Goal: Task Accomplishment & Management: Complete application form

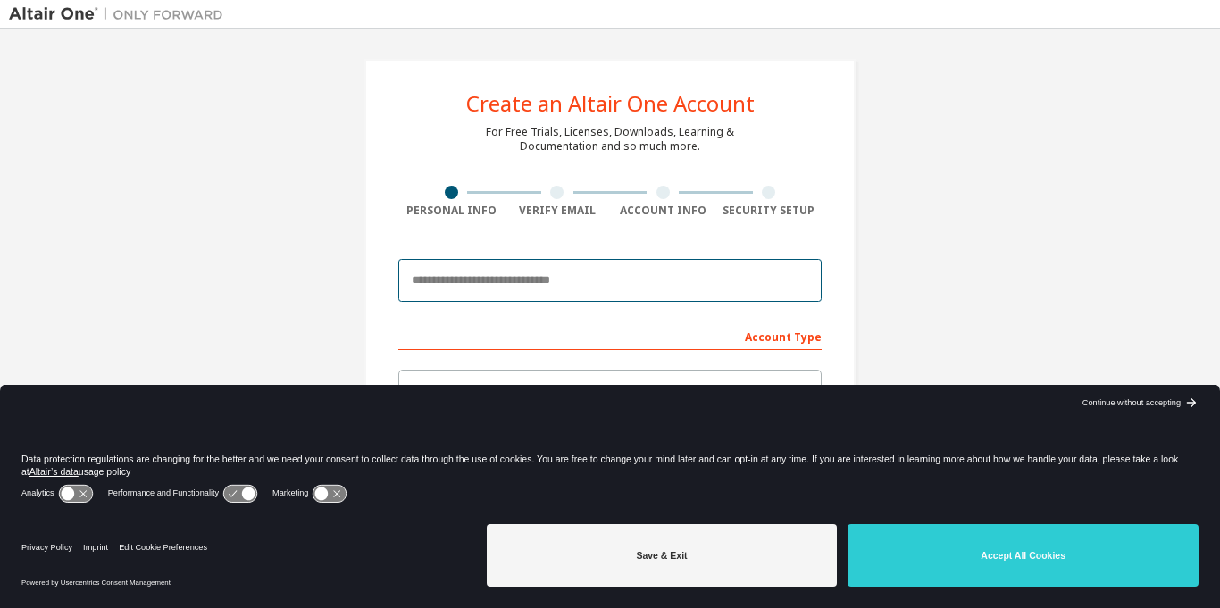
click at [632, 295] on input "email" at bounding box center [609, 280] width 423 height 43
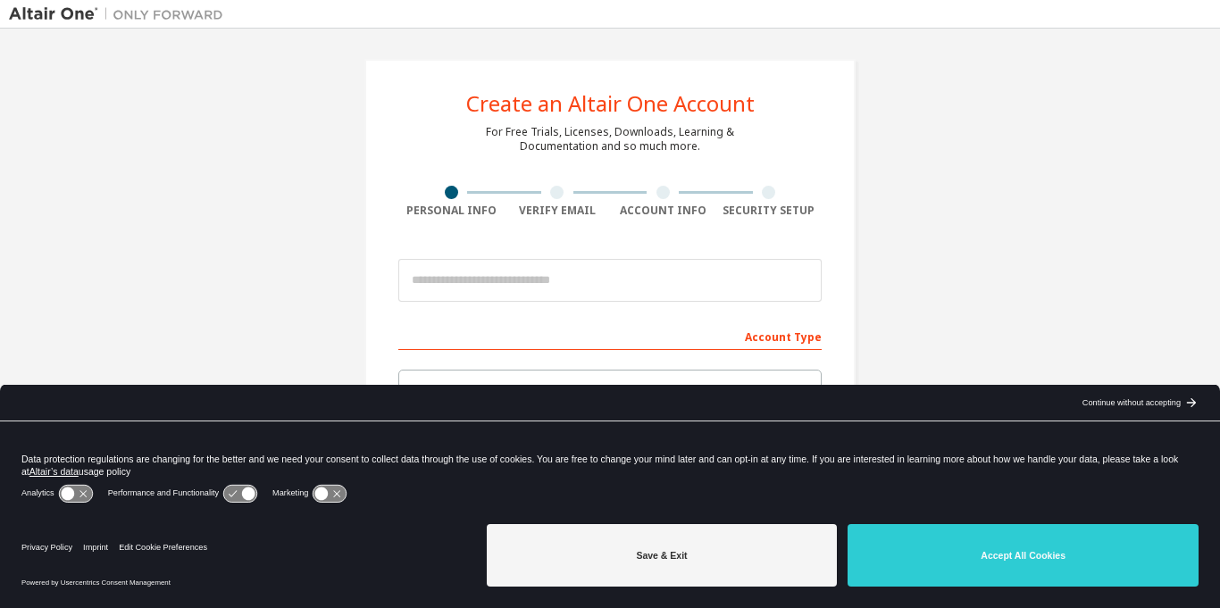
click at [1185, 404] on icon "arrow_forward_black_24dp" at bounding box center [1191, 403] width 14 height 14
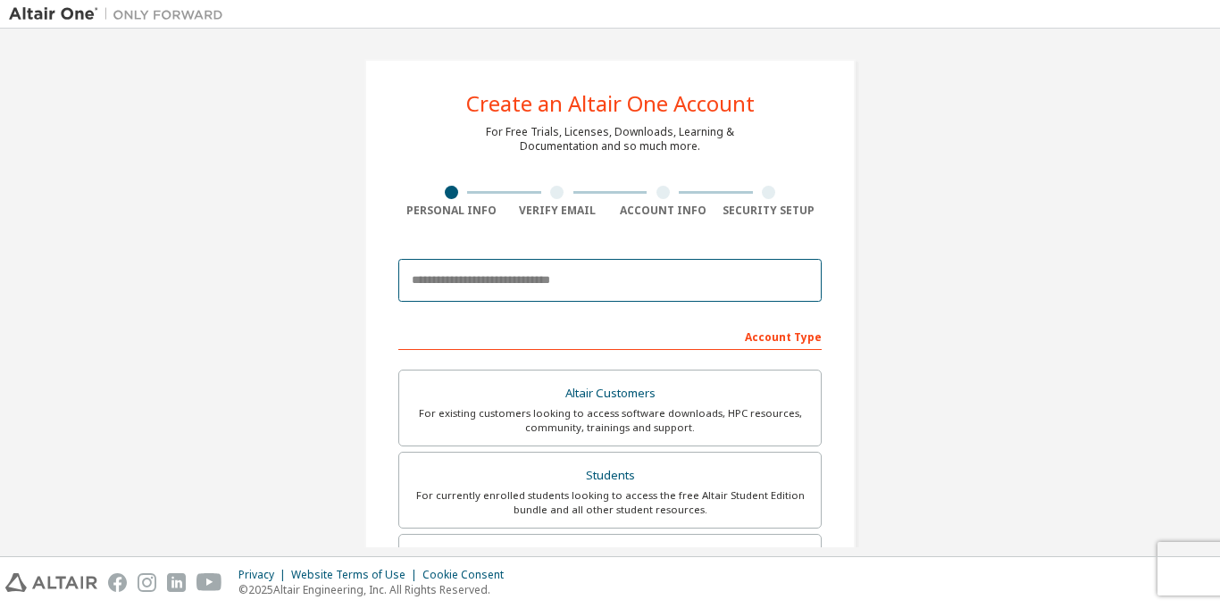
click at [582, 287] on input "email" at bounding box center [609, 280] width 423 height 43
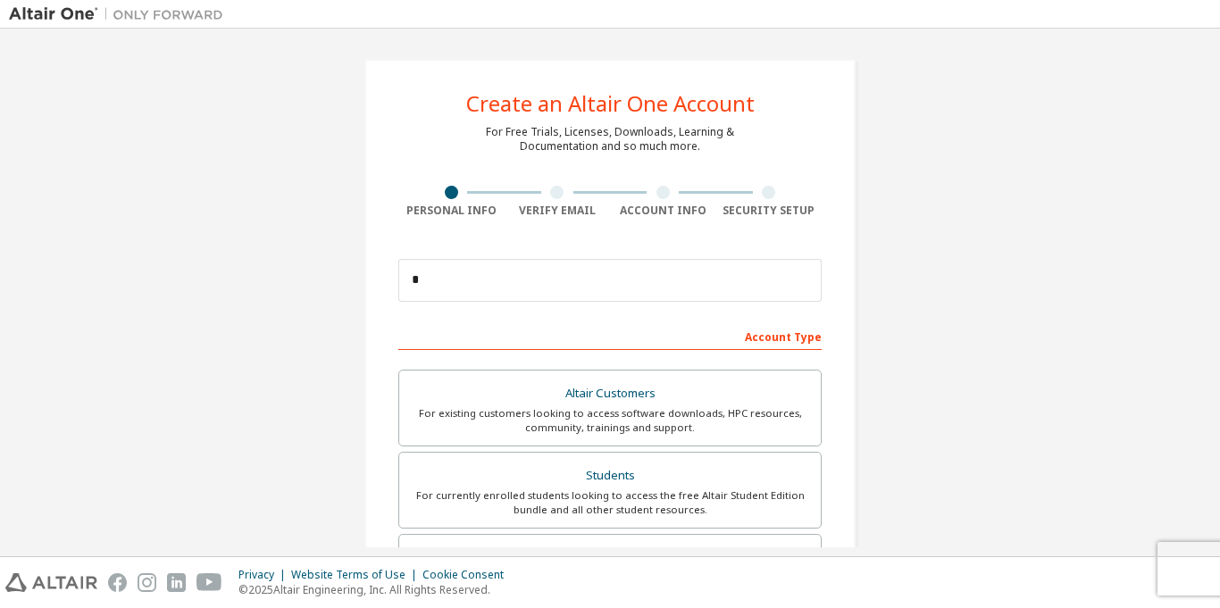
click at [977, 169] on div "Create an Altair One Account For Free Trials, Licenses, Downloads, Learning & D…" at bounding box center [610, 511] width 1202 height 946
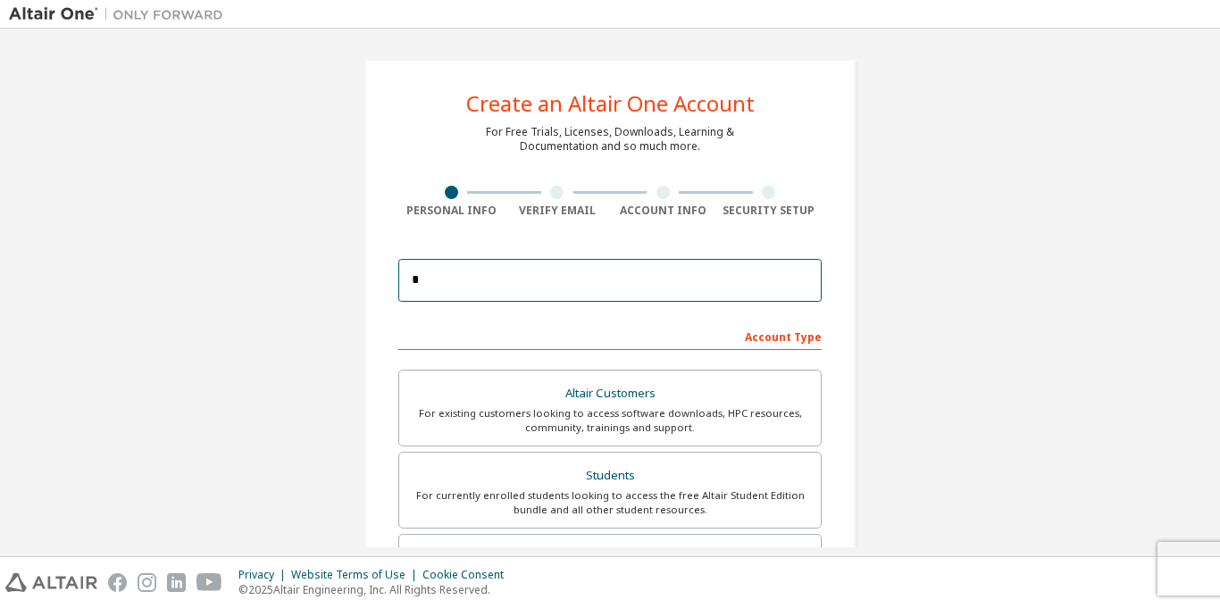
click at [612, 297] on input "*" at bounding box center [609, 280] width 423 height 43
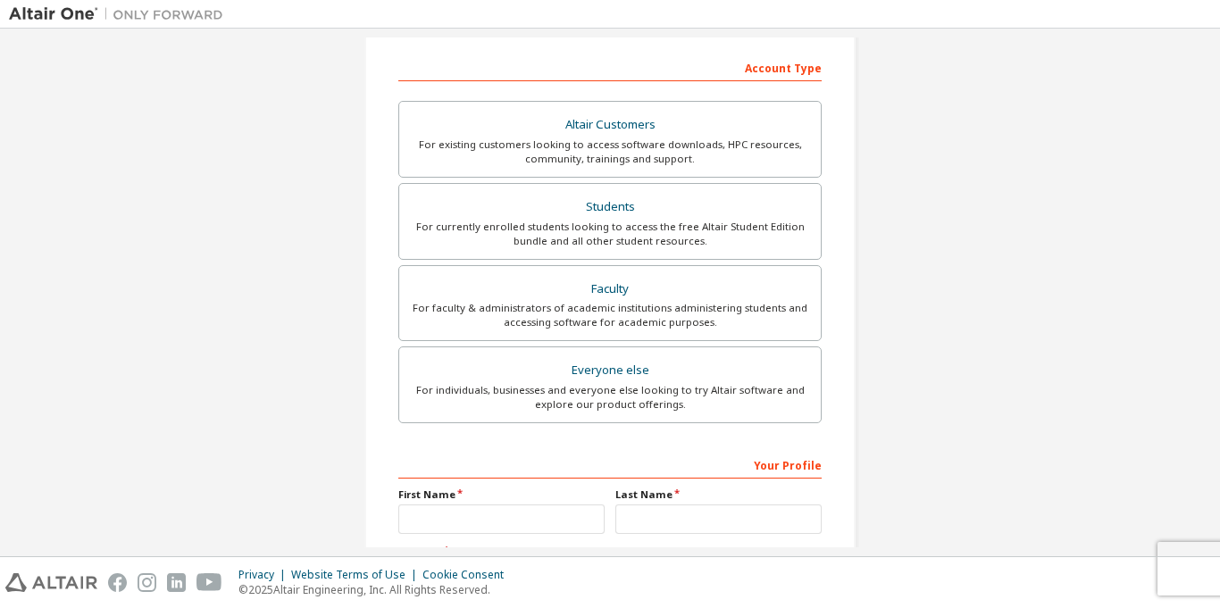
scroll to position [436, 0]
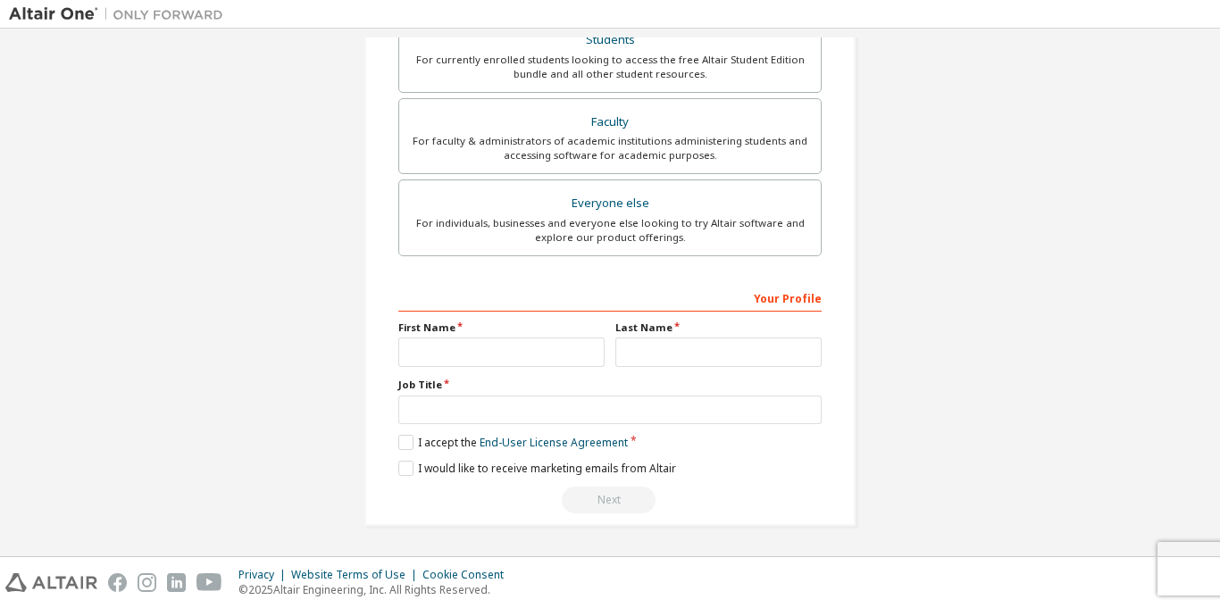
type input "**********"
click at [516, 360] on input "text" at bounding box center [501, 352] width 206 height 29
type input "*"
type input "***"
click at [644, 351] on input "text" at bounding box center [718, 352] width 206 height 29
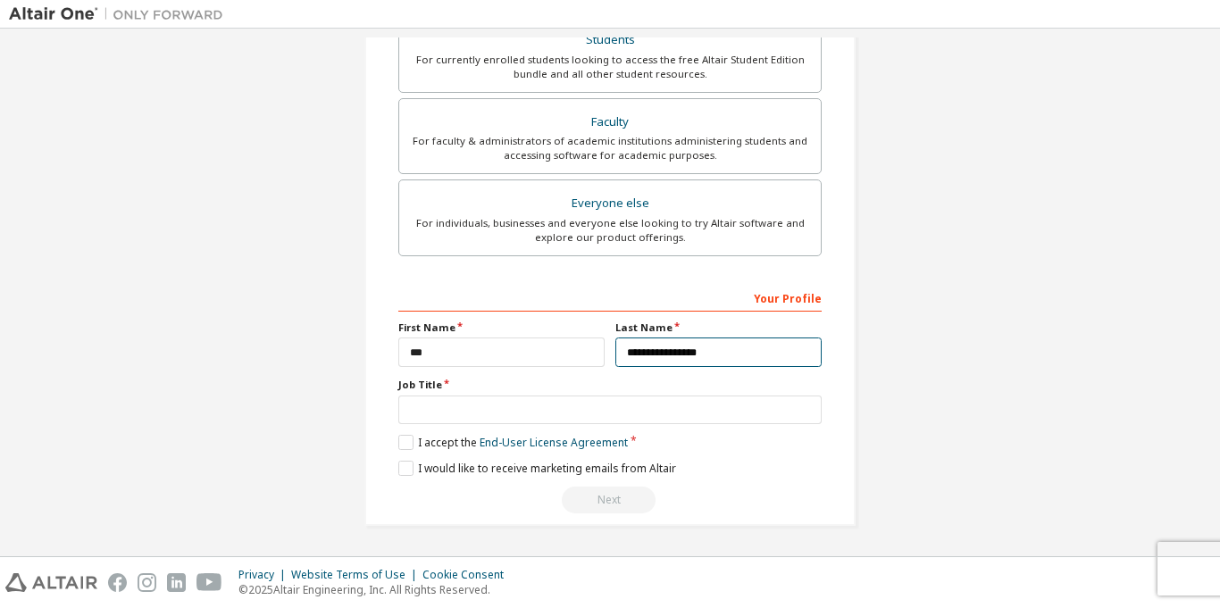
type input "**********"
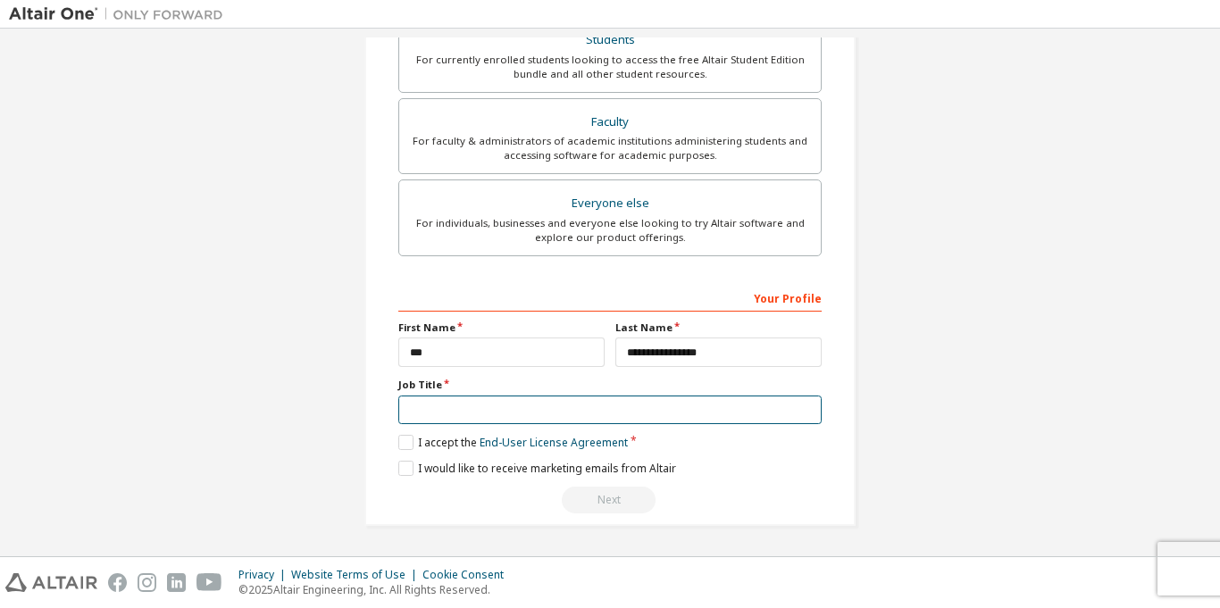
click at [502, 401] on input "text" at bounding box center [609, 410] width 423 height 29
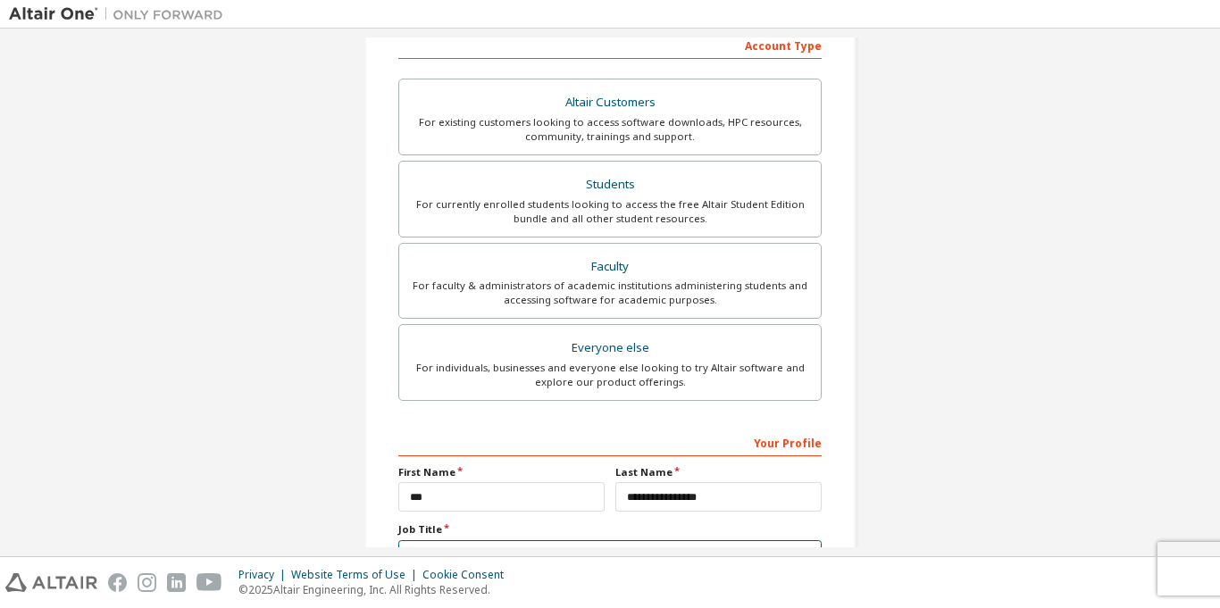
scroll to position [289, 0]
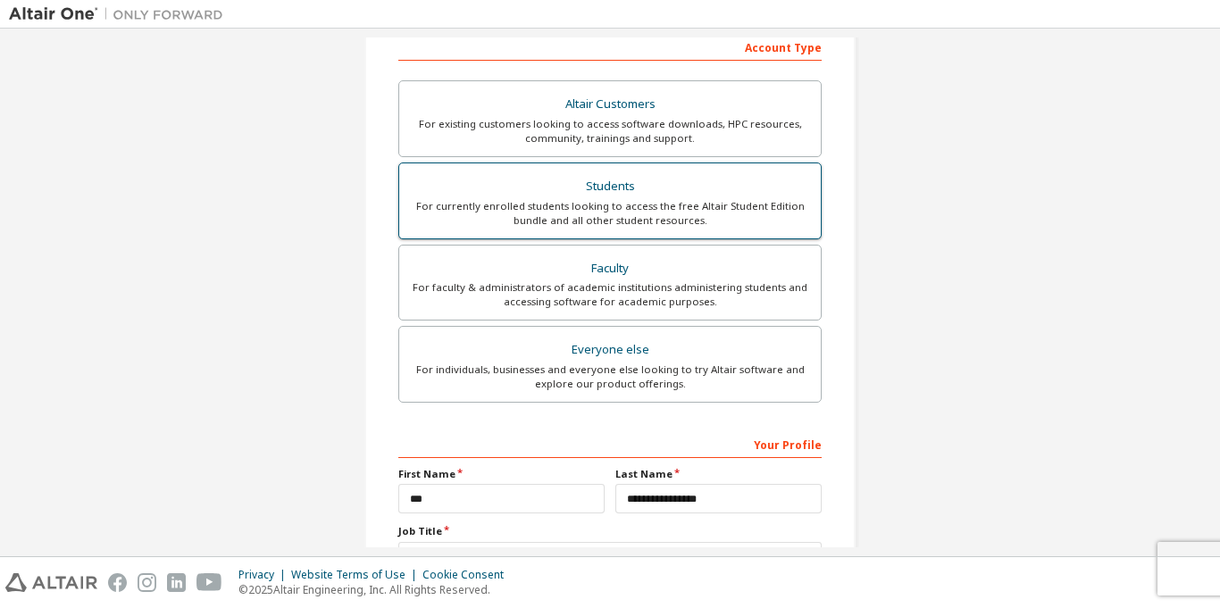
click at [682, 204] on div "For currently enrolled students looking to access the free Altair Student Editi…" at bounding box center [610, 213] width 400 height 29
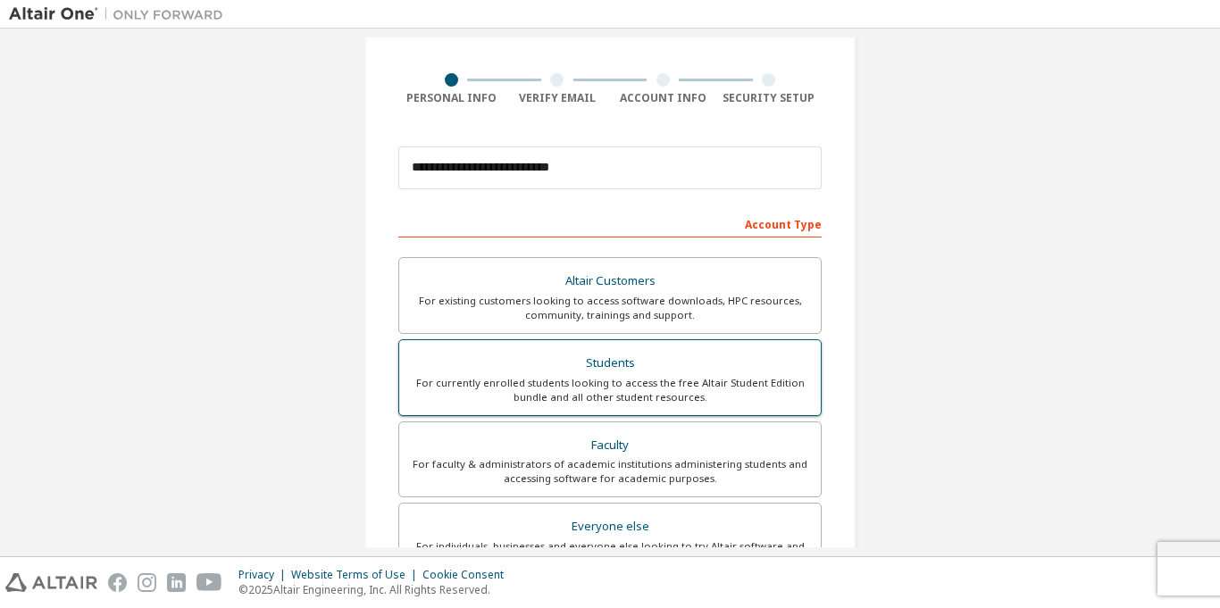
scroll to position [436, 0]
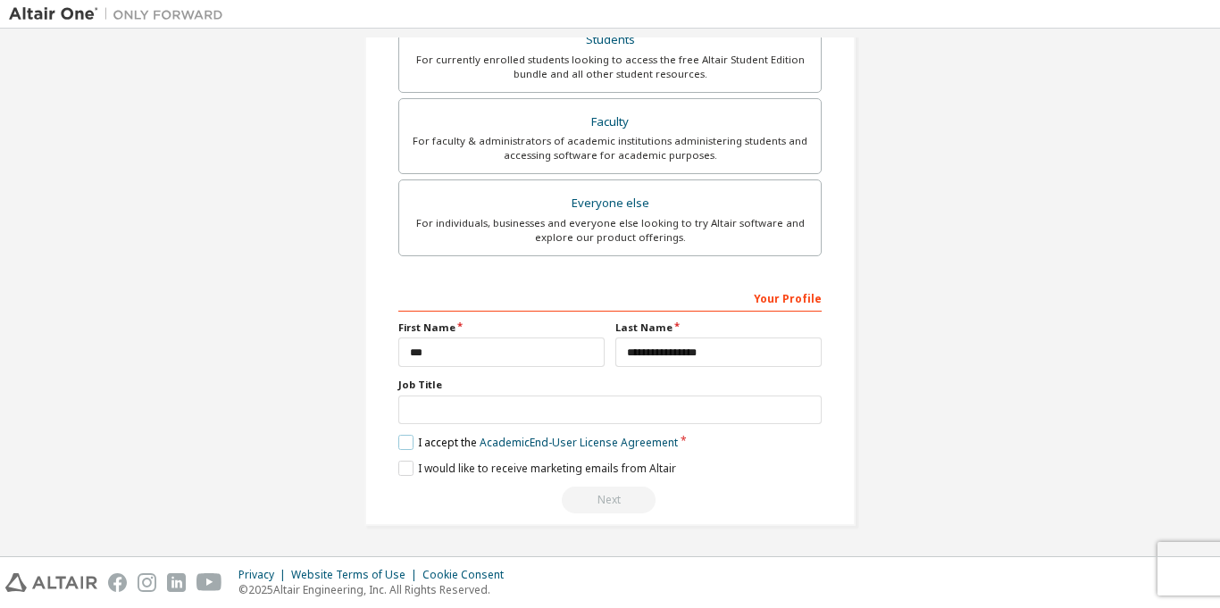
click at [405, 444] on label "I accept the Academic End-User License Agreement" at bounding box center [538, 442] width 280 height 15
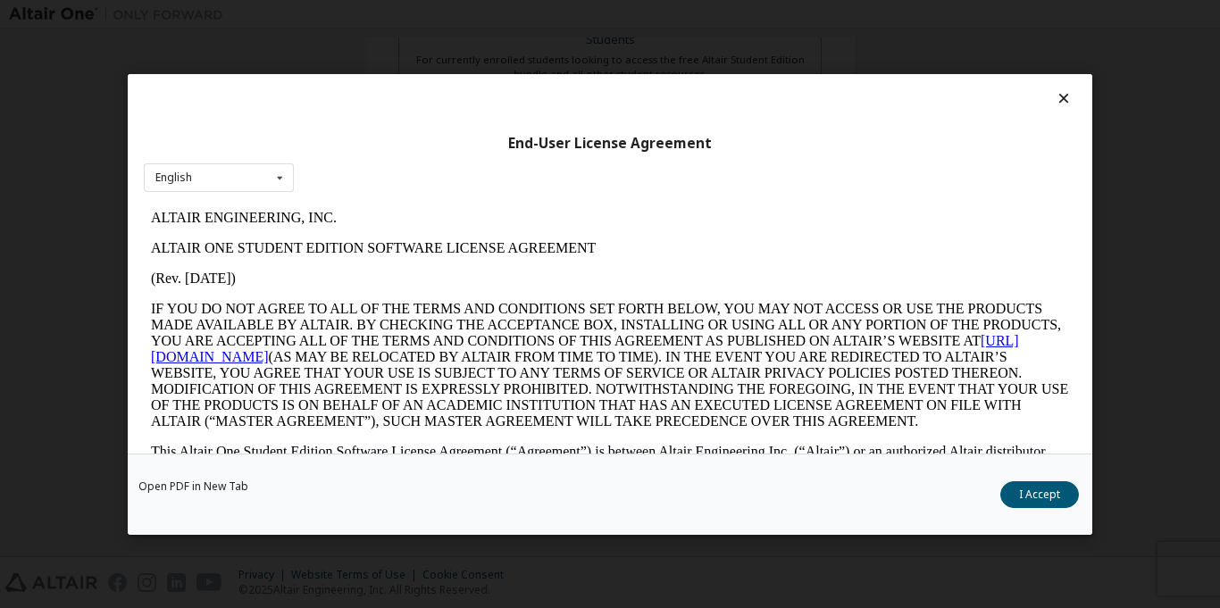
scroll to position [0, 0]
click at [1035, 483] on button "I Accept" at bounding box center [1039, 494] width 79 height 27
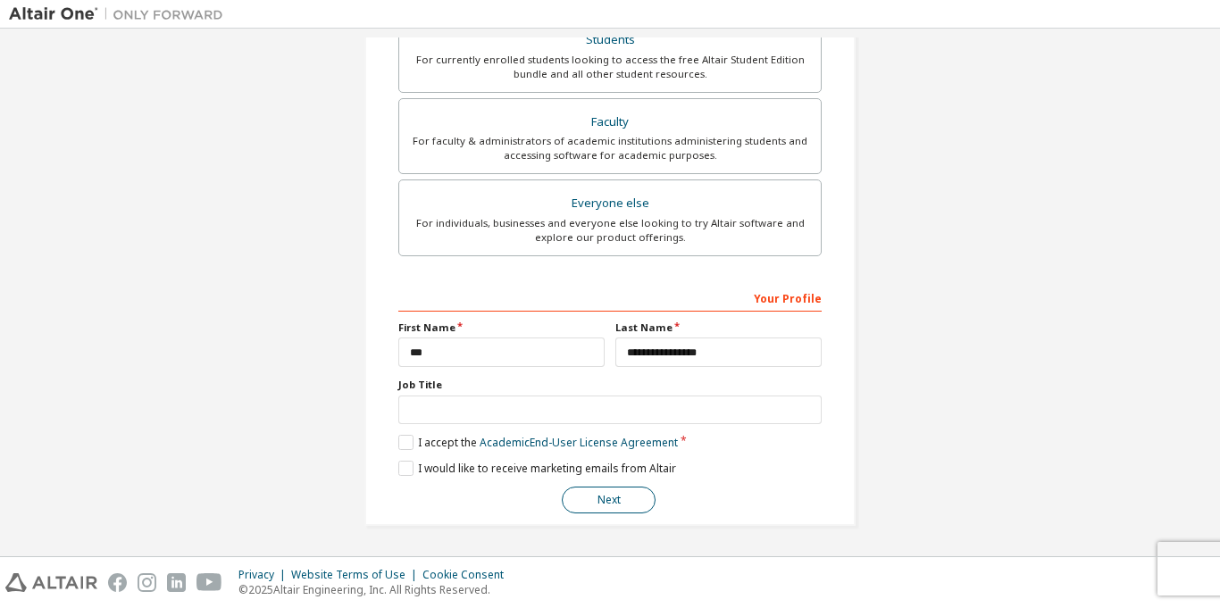
click at [572, 505] on button "Next" at bounding box center [609, 500] width 94 height 27
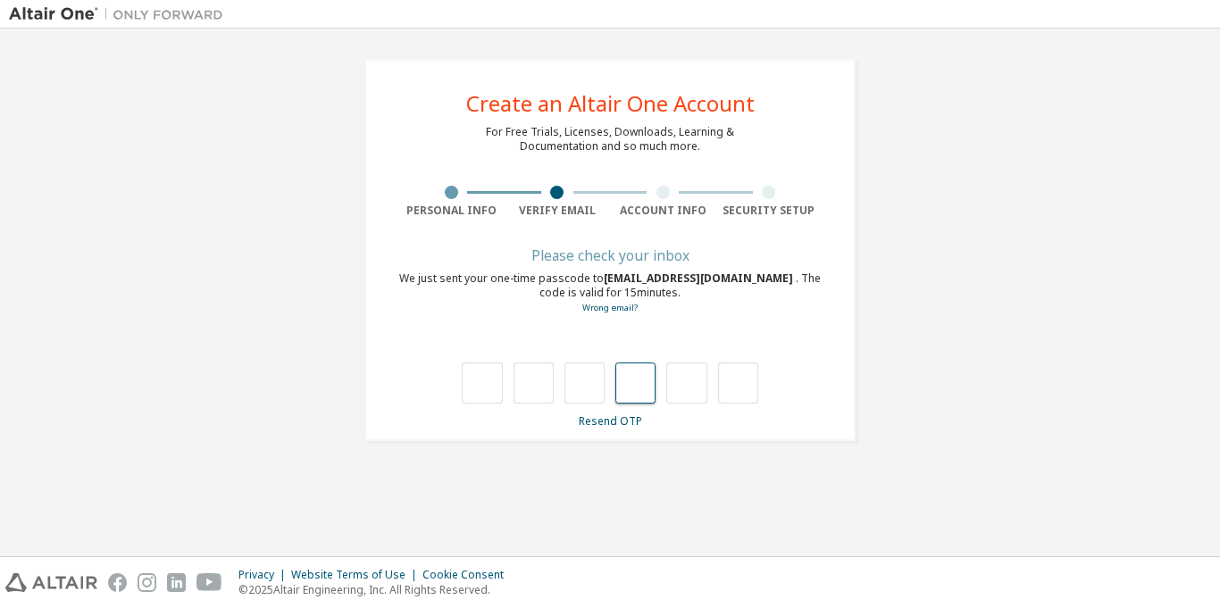
click at [622, 369] on input "text" at bounding box center [635, 383] width 40 height 41
click at [468, 381] on input "text" at bounding box center [482, 383] width 40 height 41
type input "*"
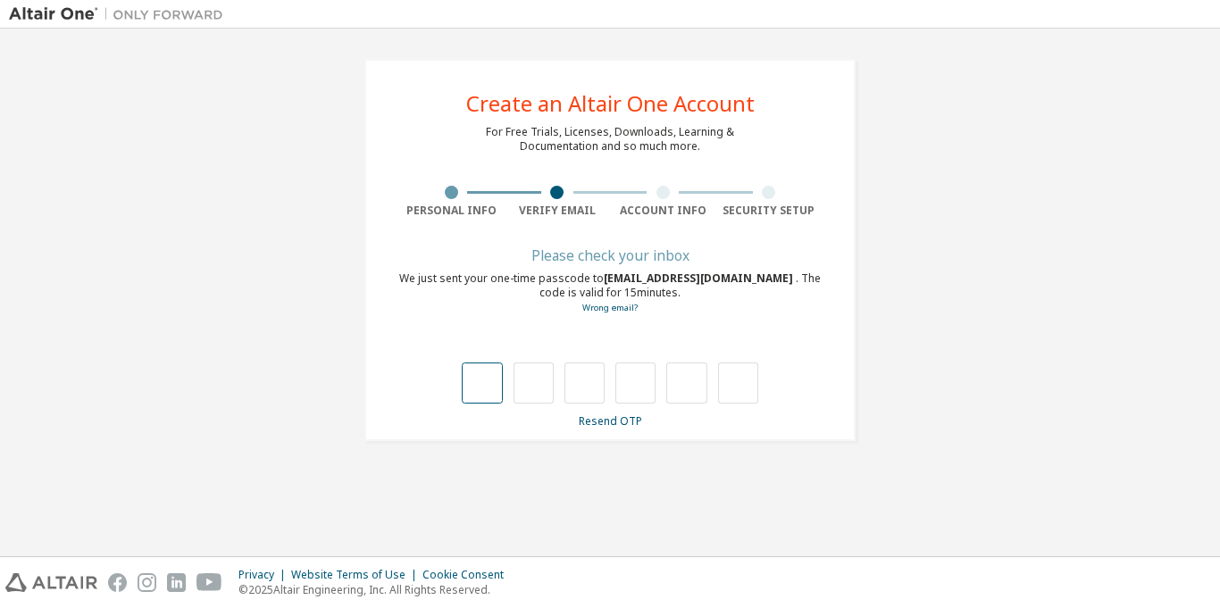
type input "*"
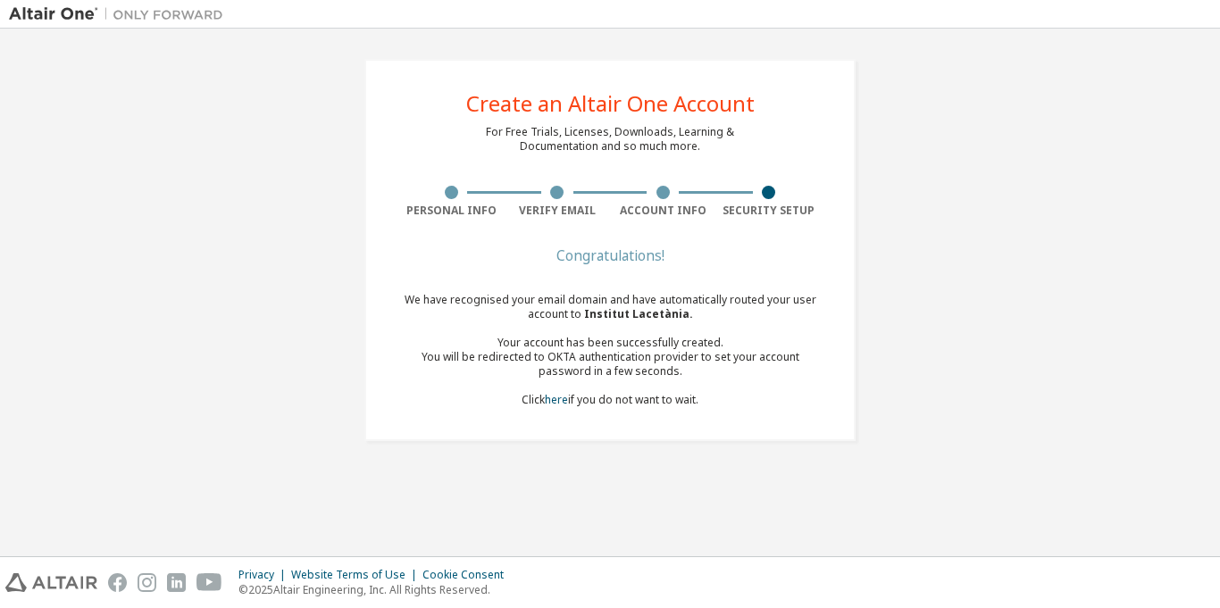
click at [923, 356] on div "Create an Altair One Account For Free Trials, Licenses, Downloads, Learning & D…" at bounding box center [610, 250] width 1202 height 425
